Goal: Task Accomplishment & Management: Use online tool/utility

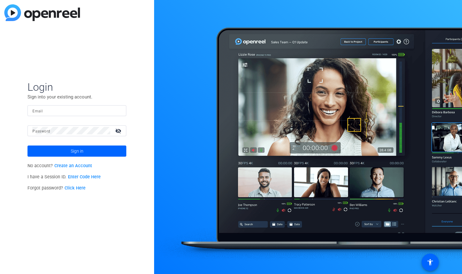
click at [82, 115] on div at bounding box center [76, 110] width 89 height 11
click at [88, 109] on input "Email" at bounding box center [76, 110] width 89 height 7
type input "[EMAIL_ADDRESS][DOMAIN_NAME]"
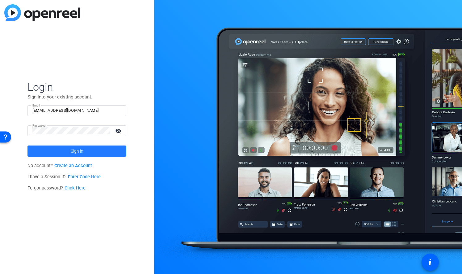
click at [109, 149] on span at bounding box center [77, 150] width 99 height 15
click at [117, 127] on mat-icon "visibility_off" at bounding box center [119, 130] width 15 height 9
click at [28, 145] on button "Sign in" at bounding box center [77, 150] width 99 height 11
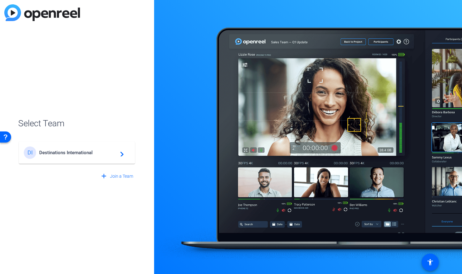
click at [72, 152] on span "Destinations International" at bounding box center [77, 153] width 77 height 6
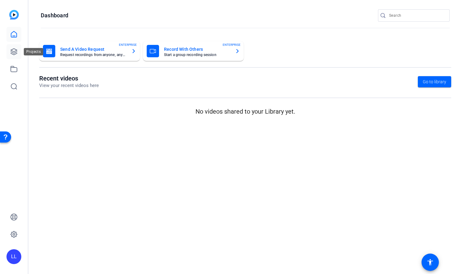
click at [17, 50] on icon at bounding box center [13, 51] width 7 height 7
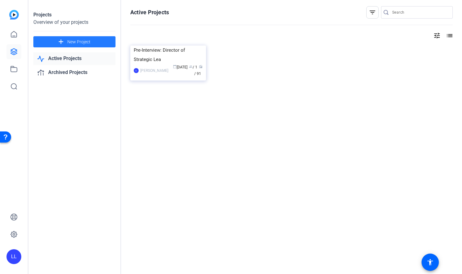
click at [69, 43] on span "New Project" at bounding box center [78, 42] width 23 height 6
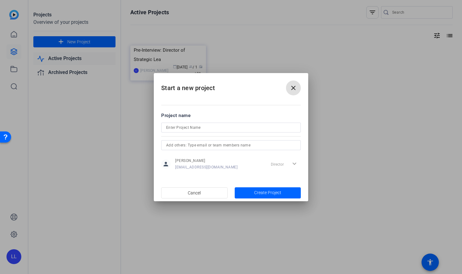
click at [223, 128] on input at bounding box center [231, 127] width 130 height 7
type input "Explore St.[PERSON_NAME] - Fired Up!"
click at [273, 192] on span "Create Project" at bounding box center [267, 192] width 27 height 6
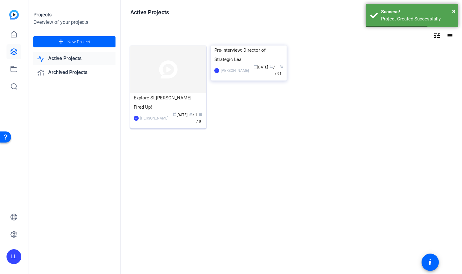
click at [160, 69] on img at bounding box center [168, 69] width 76 height 48
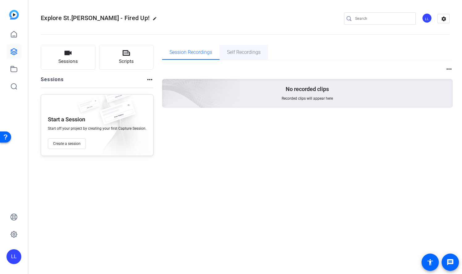
click at [244, 53] on span "Self Recordings" at bounding box center [244, 52] width 34 height 5
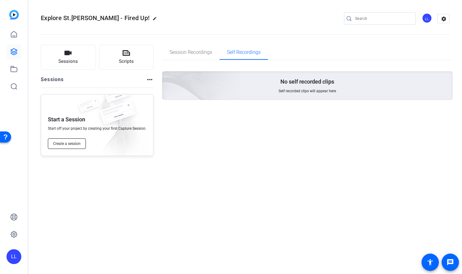
click at [79, 145] on span "Create a session" at bounding box center [67, 143] width 28 height 5
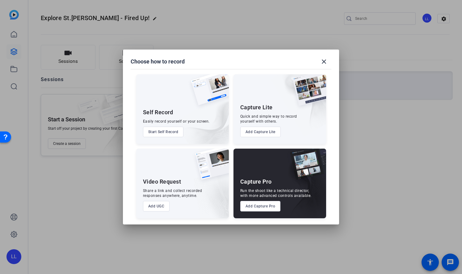
click at [157, 132] on button "Start Self Record" at bounding box center [163, 131] width 41 height 11
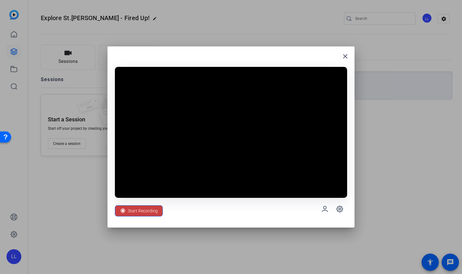
click at [140, 211] on span "Start Recording" at bounding box center [143, 211] width 30 height 12
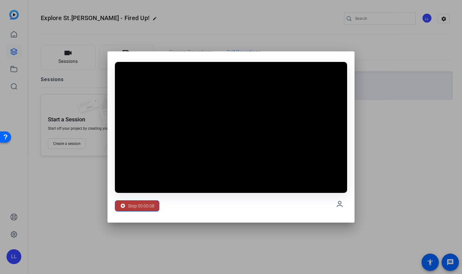
click at [120, 205] on icon at bounding box center [123, 205] width 6 height 6
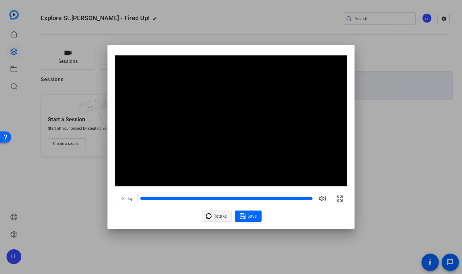
click at [227, 215] on span at bounding box center [216, 215] width 30 height 15
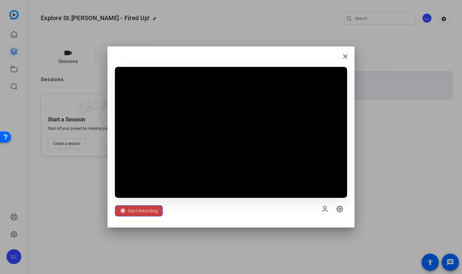
click at [154, 211] on span "Start Recording" at bounding box center [143, 211] width 30 height 12
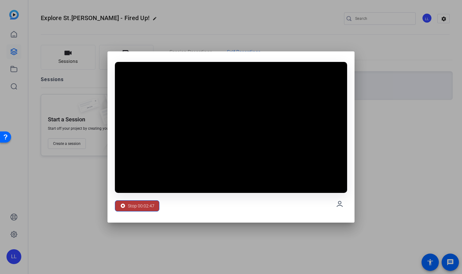
click at [143, 207] on span "Stop 00:02:47" at bounding box center [141, 206] width 27 height 12
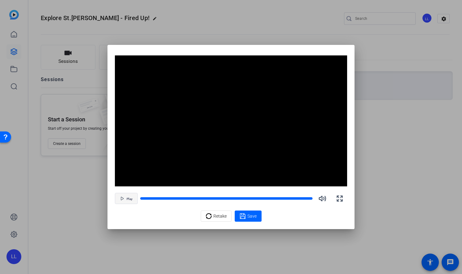
click at [132, 199] on span "Play" at bounding box center [130, 199] width 6 height 4
click at [323, 198] on icon "button" at bounding box center [322, 197] width 7 height 7
click at [257, 219] on span at bounding box center [248, 215] width 27 height 15
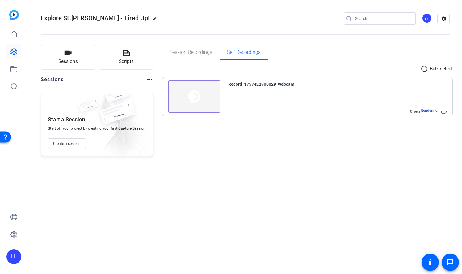
click at [81, 180] on div "Explore St.[PERSON_NAME] - Fired Up! edit LL settings Sessions Scripts Sessions…" at bounding box center [245, 137] width 434 height 274
